Goal: Use online tool/utility: Utilize a website feature to perform a specific function

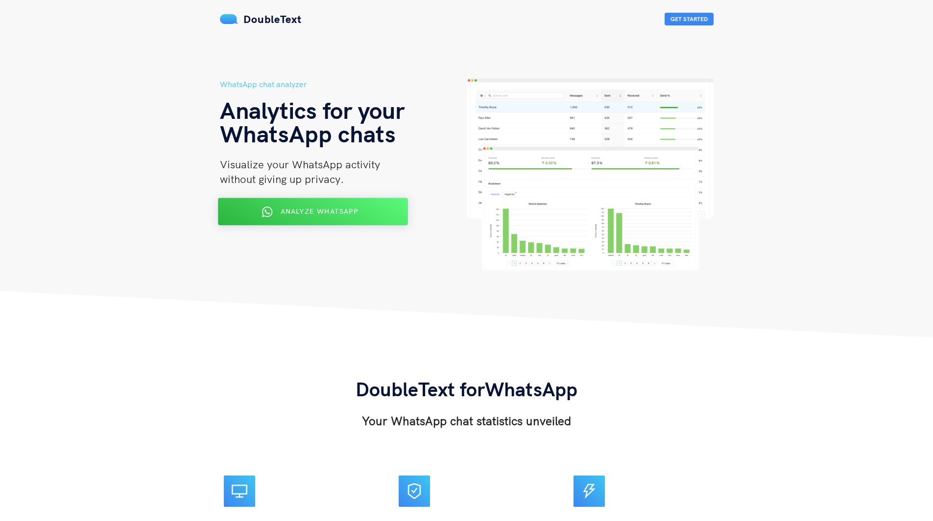
click at [319, 214] on span "Analyze WhatsApp" at bounding box center [318, 211] width 77 height 9
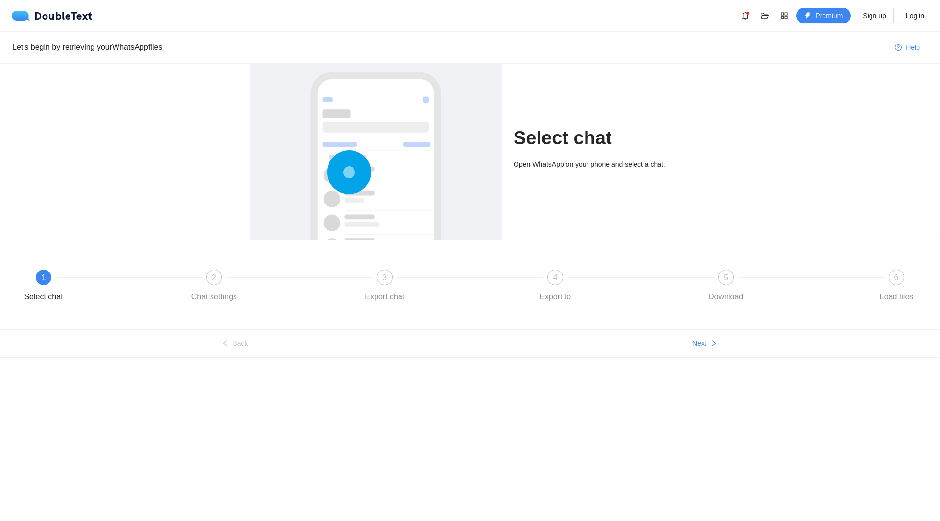
click at [771, 213] on div "Select chat Open WhatsApp on your phone and select a chat." at bounding box center [469, 152] width 939 height 176
click at [107, 120] on div "Select chat Open WhatsApp on your phone and select a chat." at bounding box center [469, 152] width 939 height 176
click at [568, 192] on div "Select chat Open WhatsApp on your phone and select a chat." at bounding box center [602, 152] width 177 height 176
click at [694, 340] on span "Next" at bounding box center [699, 343] width 14 height 11
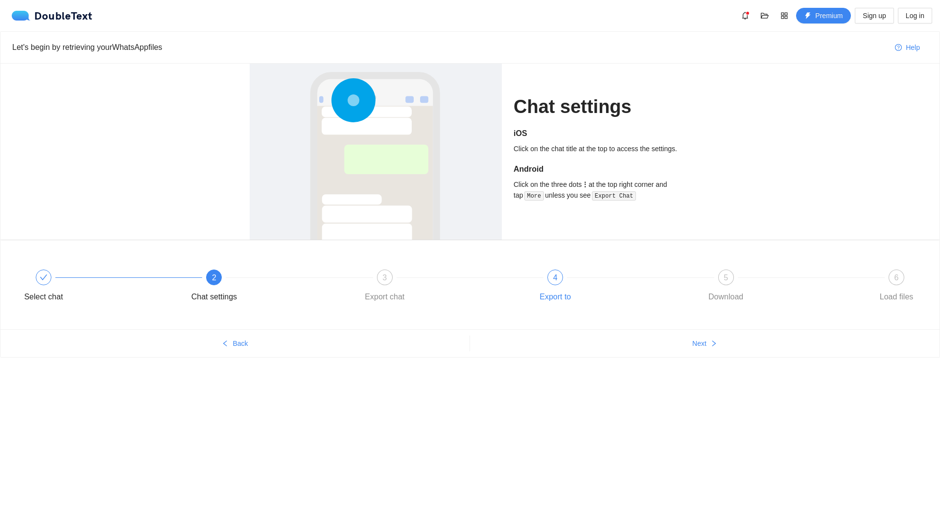
click at [550, 278] on div "4" at bounding box center [555, 278] width 16 height 16
